Goal: Information Seeking & Learning: Learn about a topic

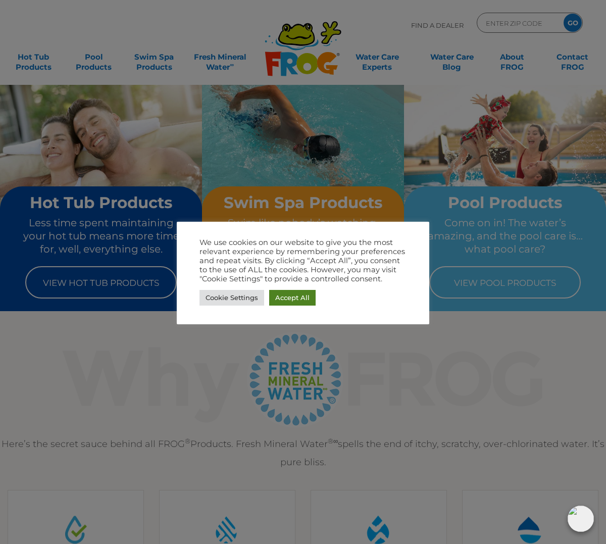
click at [287, 297] on link "Accept All" at bounding box center [292, 298] width 46 height 16
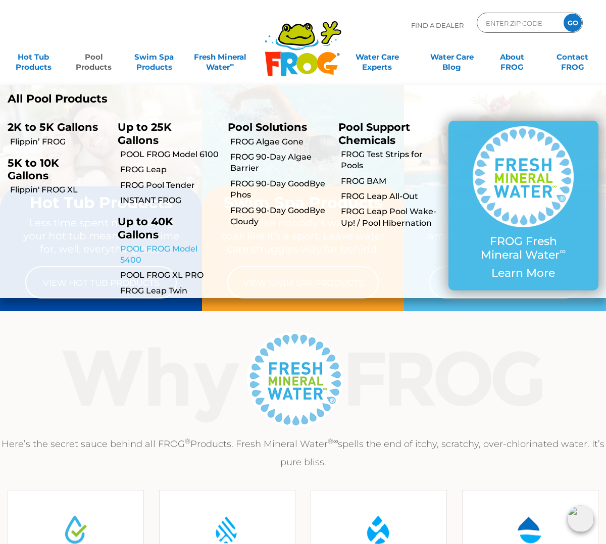
click at [138, 253] on link "POOL FROG Model 5400" at bounding box center [170, 254] width 100 height 23
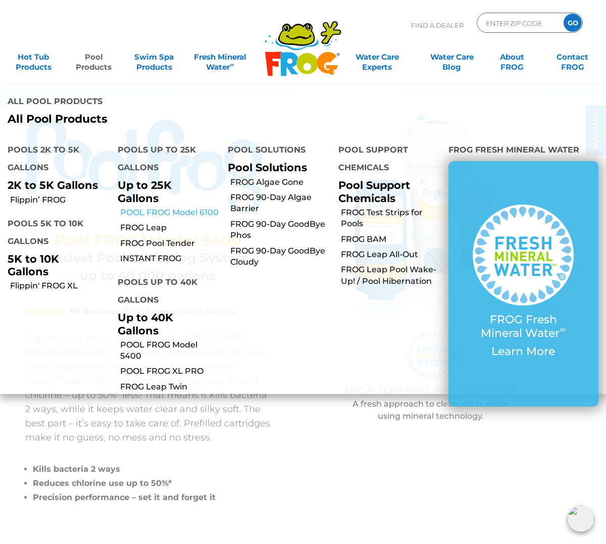
click at [148, 207] on link "POOL FROG Model 6100" at bounding box center [170, 212] width 100 height 11
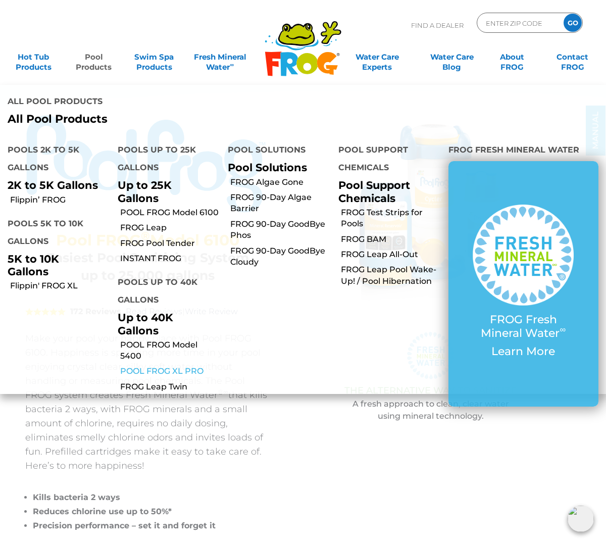
click at [154, 366] on link "POOL FROG XL PRO" at bounding box center [170, 371] width 100 height 11
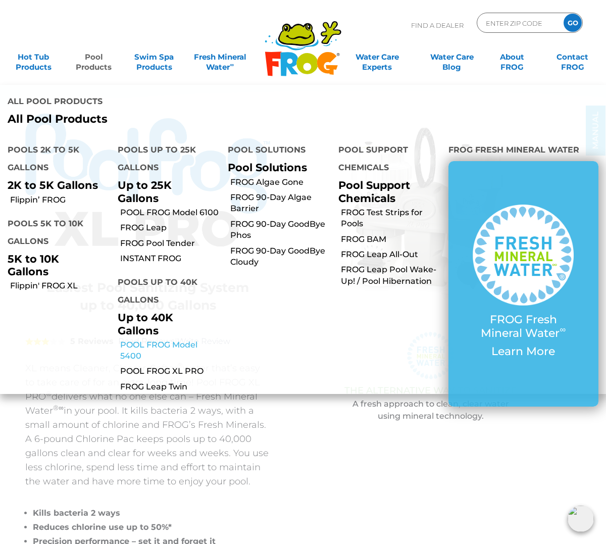
click at [150, 339] on link "POOL FROG Model 5400" at bounding box center [170, 350] width 100 height 23
